Goal: Task Accomplishment & Management: Use online tool/utility

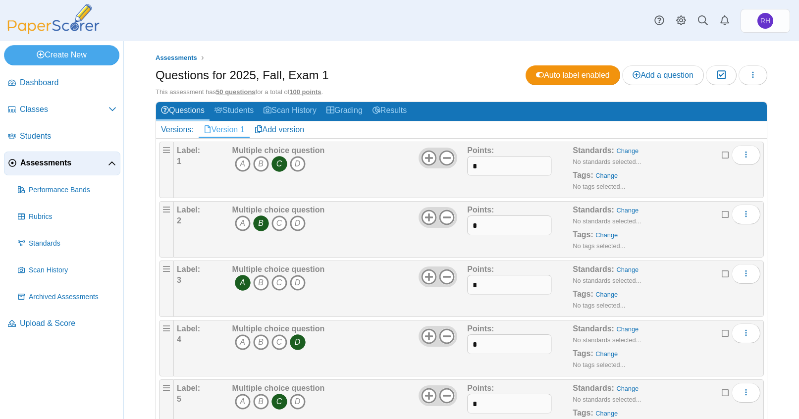
click at [652, 349] on div "Standards: Change No standards selected... Tags: Change No tags selected..." at bounding box center [652, 348] width 158 height 50
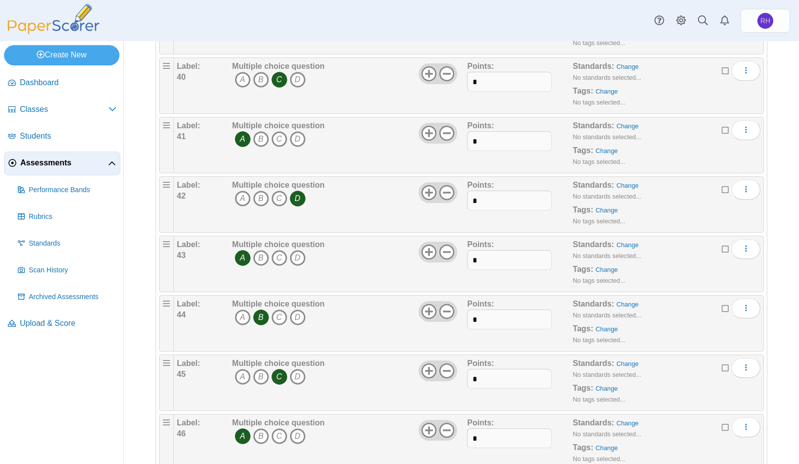
scroll to position [2391, 0]
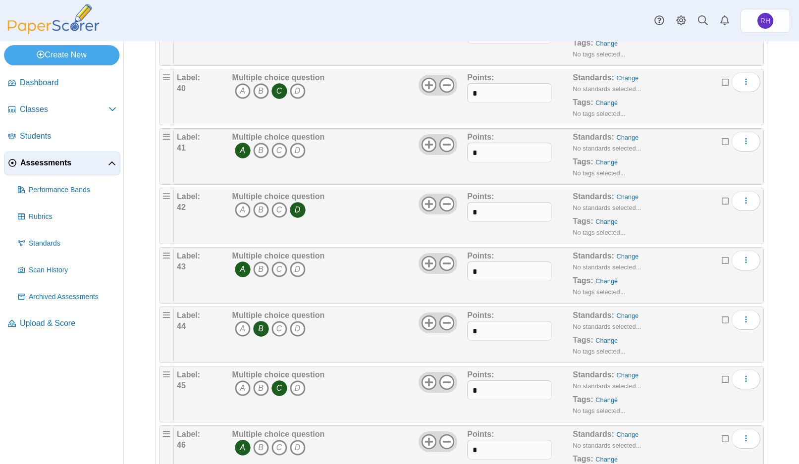
drag, startPoint x: 262, startPoint y: 387, endPoint x: 270, endPoint y: 388, distance: 7.9
click at [263, 387] on icon "B" at bounding box center [261, 388] width 16 height 16
click at [283, 385] on icon "C" at bounding box center [279, 388] width 16 height 16
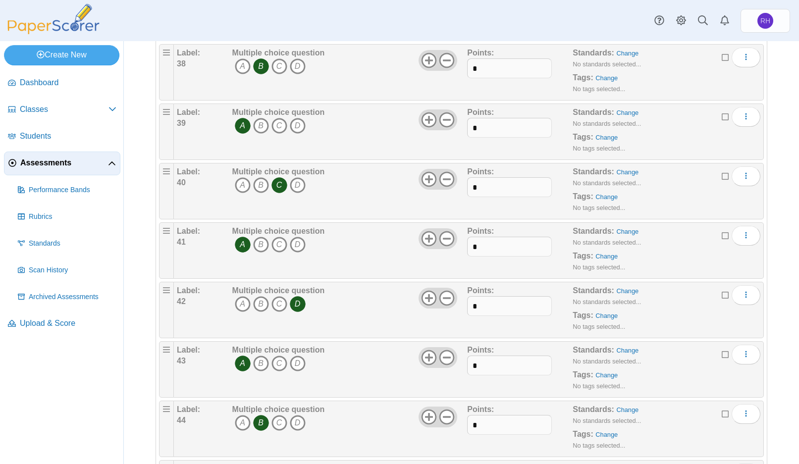
scroll to position [2281, 0]
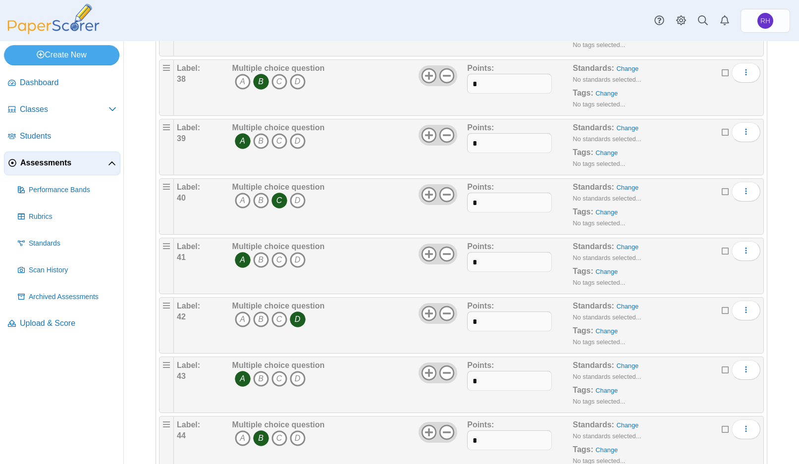
click at [94, 394] on nav "Dashboard Classes" at bounding box center [61, 265] width 123 height 397
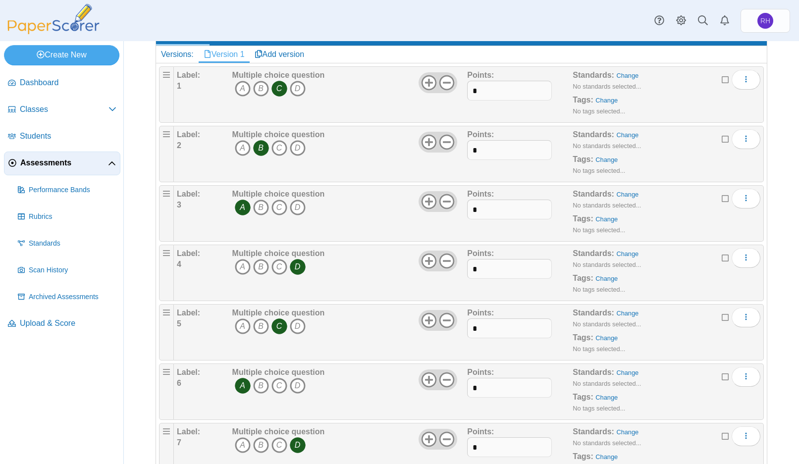
scroll to position [0, 0]
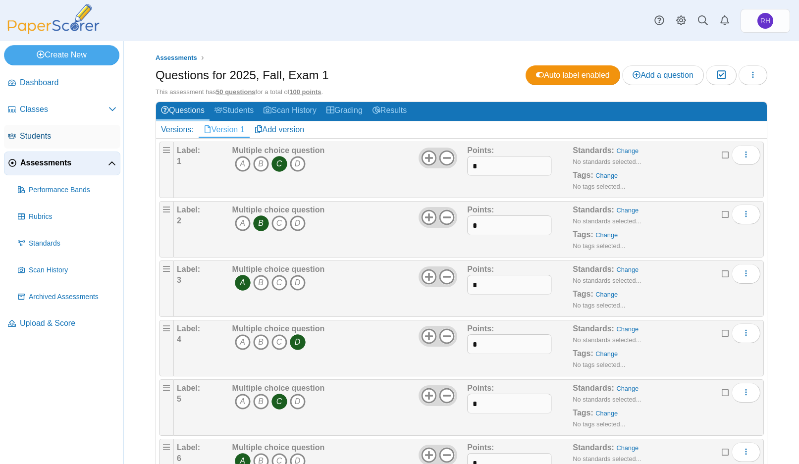
click at [34, 131] on span "Students" at bounding box center [68, 136] width 97 height 11
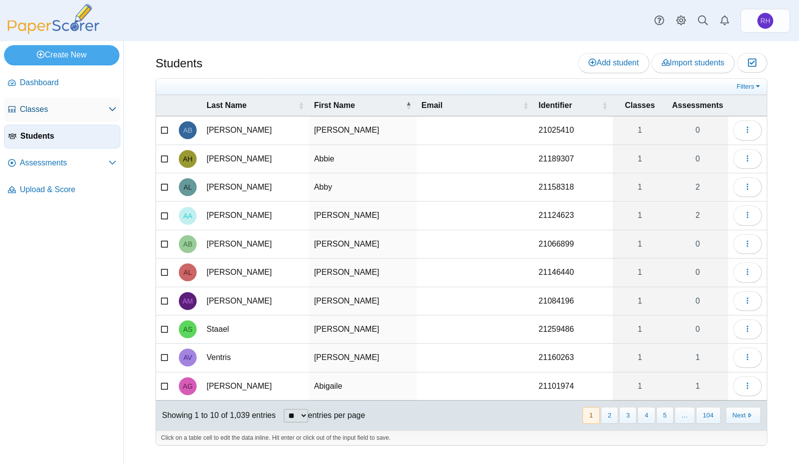
click at [104, 112] on span "Classes" at bounding box center [64, 109] width 89 height 11
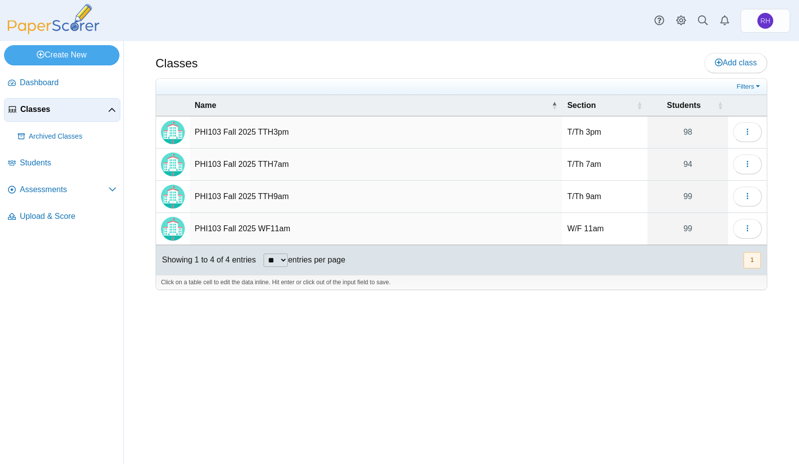
click at [257, 195] on td "PHI103 Fall 2025 TTH9am" at bounding box center [376, 197] width 372 height 32
click at [706, 308] on div "Classes Add class Filters 98" at bounding box center [461, 252] width 675 height 423
click at [749, 189] on button "button" at bounding box center [747, 197] width 29 height 20
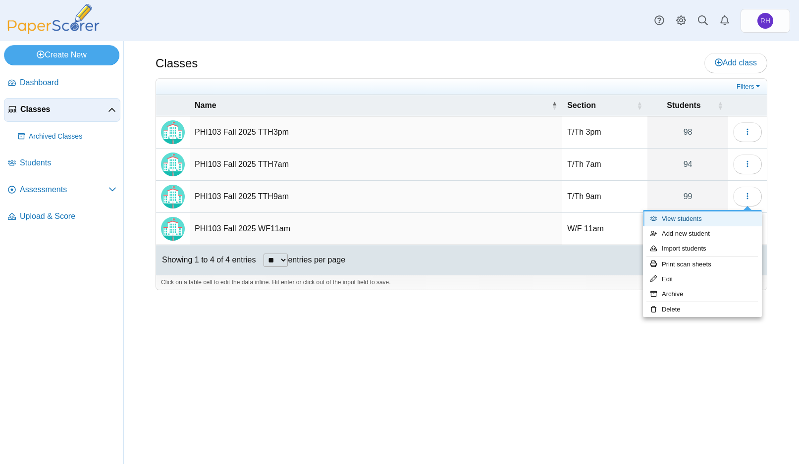
click at [708, 216] on link "View students" at bounding box center [702, 218] width 119 height 15
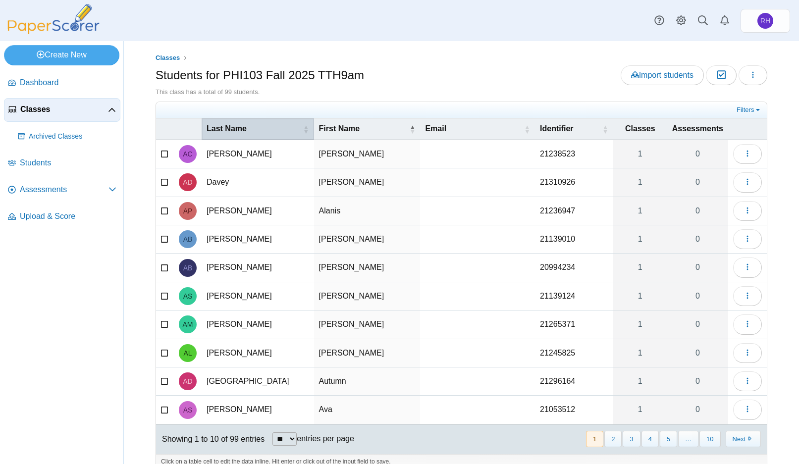
click at [234, 128] on span "Last Name" at bounding box center [254, 128] width 95 height 11
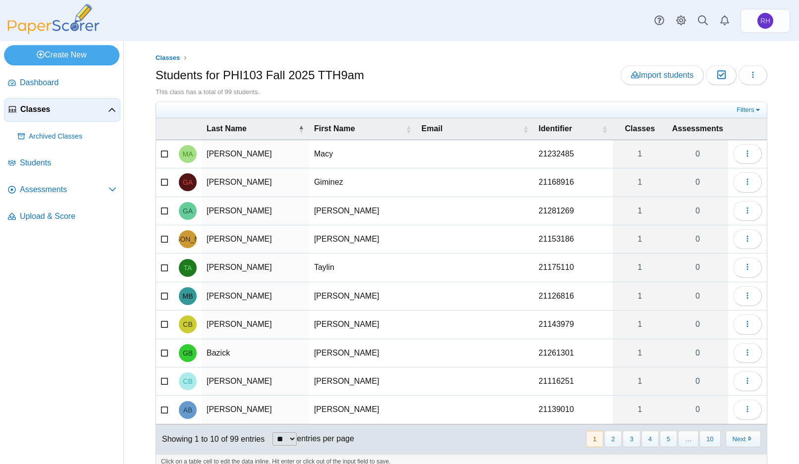
click at [45, 103] on link "Classes" at bounding box center [62, 110] width 116 height 24
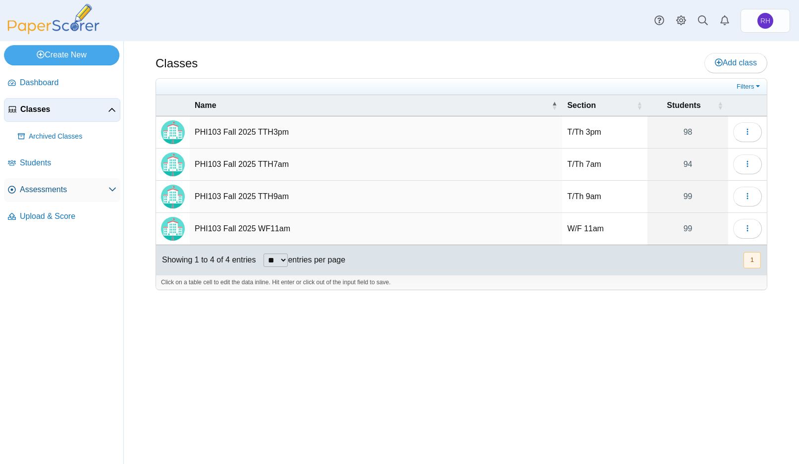
click at [41, 188] on span "Assessments" at bounding box center [64, 189] width 89 height 11
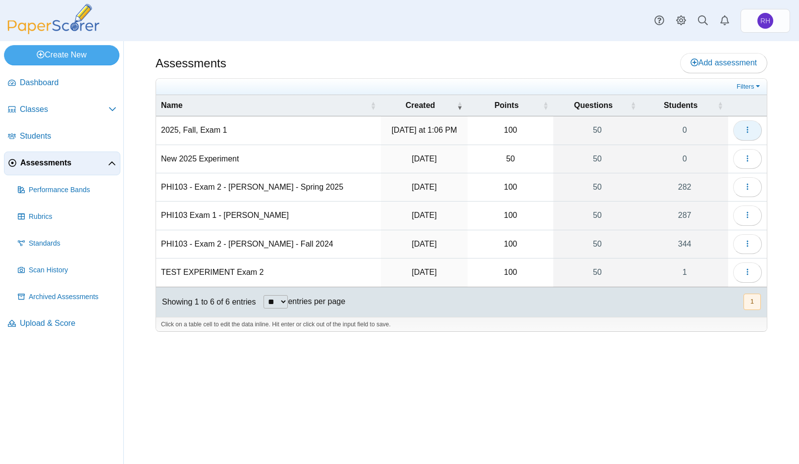
click at [760, 134] on button "button" at bounding box center [747, 130] width 29 height 20
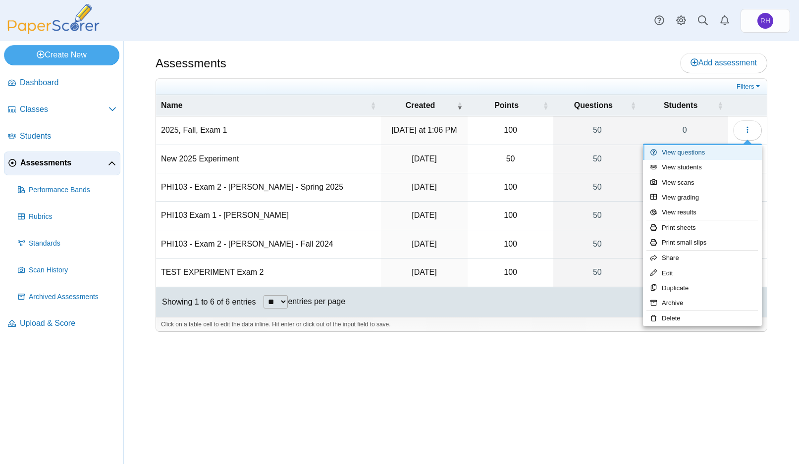
click at [714, 152] on link "View questions" at bounding box center [702, 152] width 119 height 15
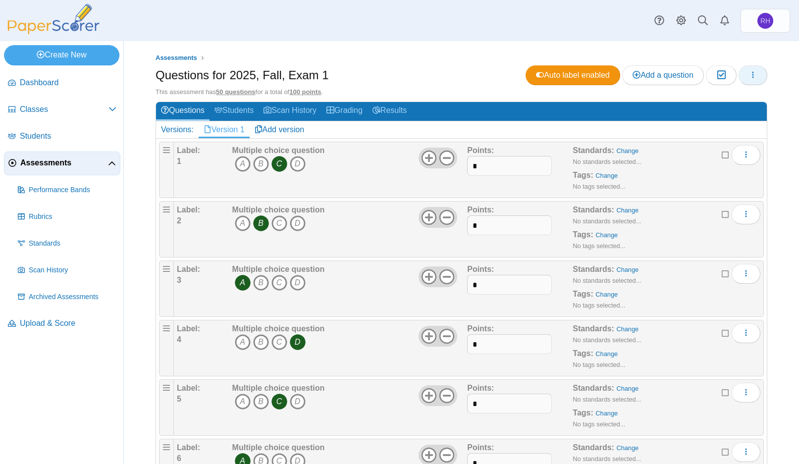
click at [738, 76] on button "button" at bounding box center [752, 75] width 29 height 20
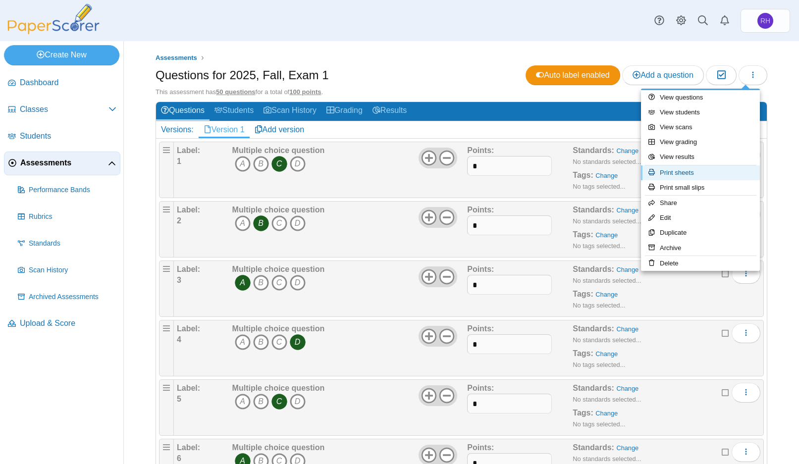
click at [692, 170] on link "Print sheets" at bounding box center [700, 172] width 119 height 15
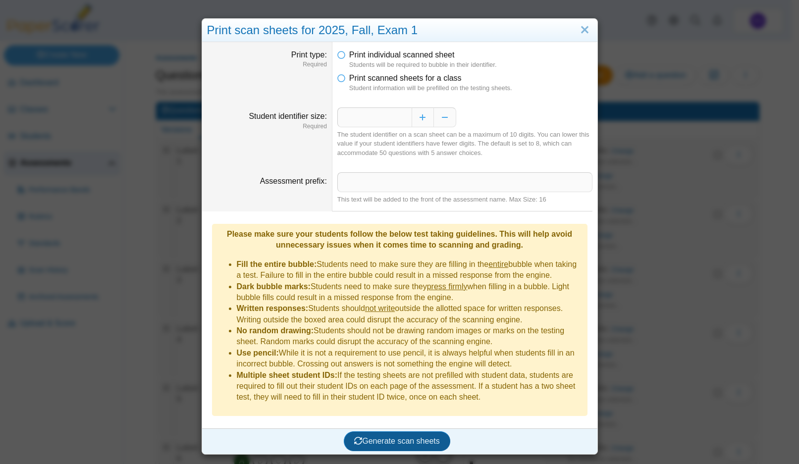
click at [368, 431] on button "Generate scan sheets" at bounding box center [397, 441] width 106 height 20
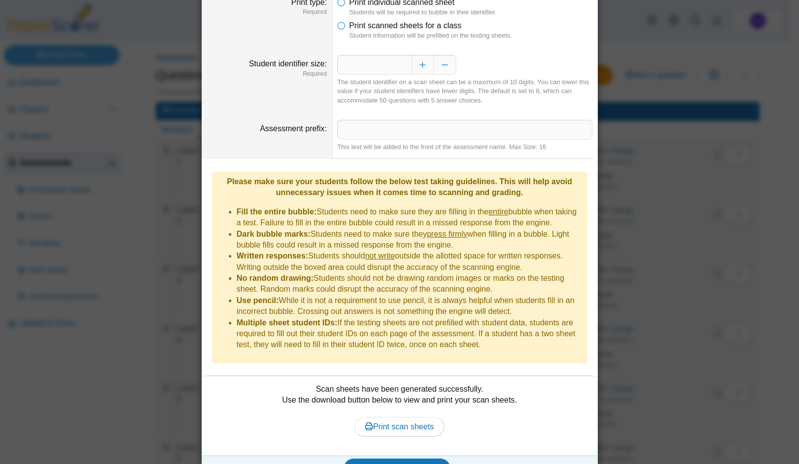
scroll to position [59, 0]
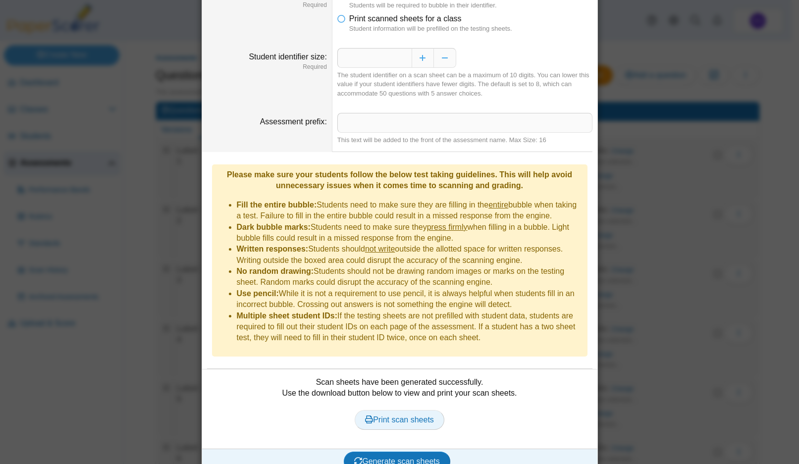
click at [404, 416] on span "Print scan sheets" at bounding box center [399, 420] width 69 height 8
